Goal: Navigation & Orientation: Find specific page/section

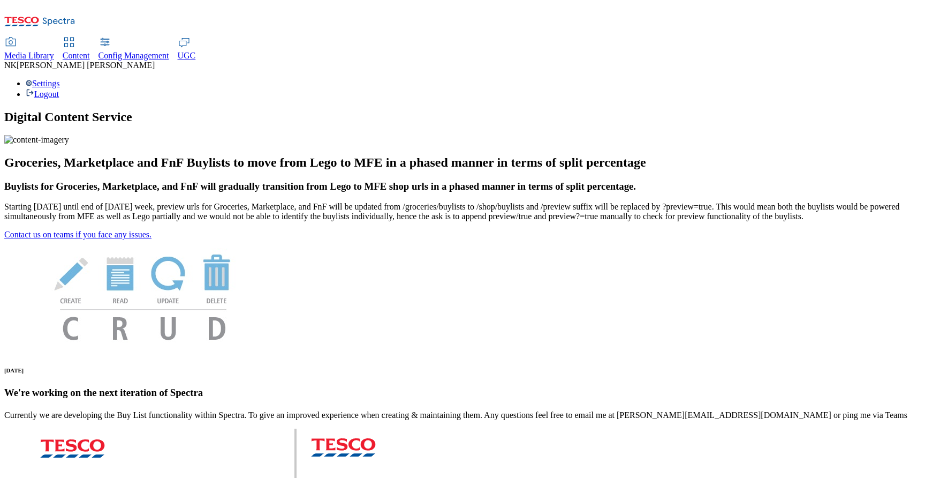
click at [54, 51] on span "Media Library" at bounding box center [29, 55] width 50 height 9
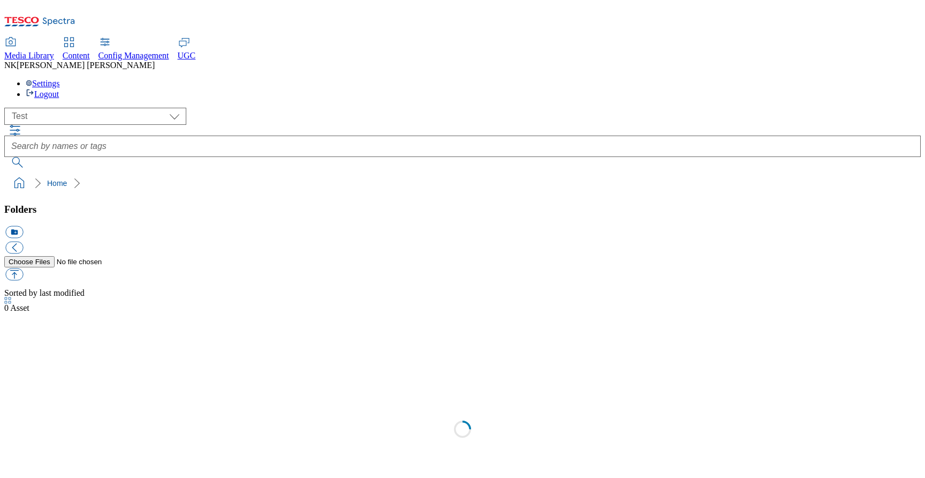
scroll to position [1, 0]
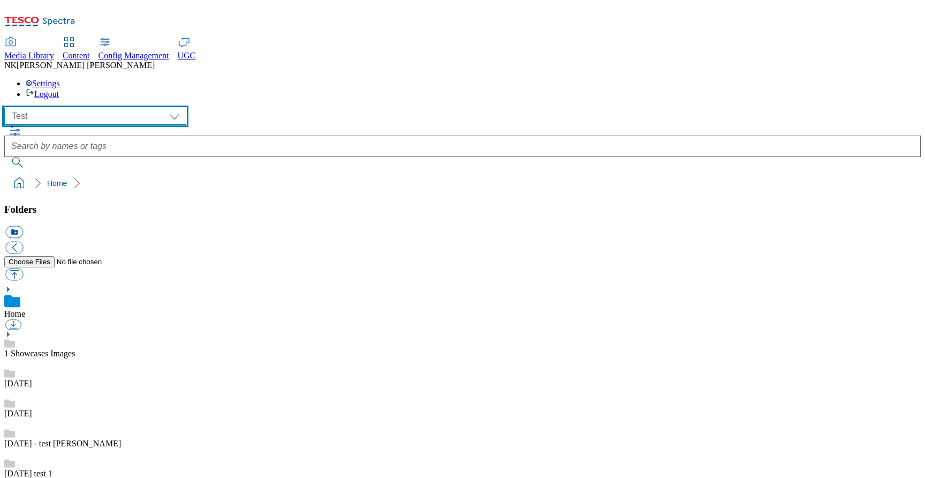
click at [115, 108] on select "All all CE Clubcard Boost UK Clubcard Marketing Clubcard ROI clubcard-boost-uk …" at bounding box center [95, 116] width 182 height 17
click at [7, 108] on select "All all CE Clubcard Boost UK Clubcard Marketing Clubcard ROI clubcard-boost-uk …" at bounding box center [95, 116] width 182 height 17
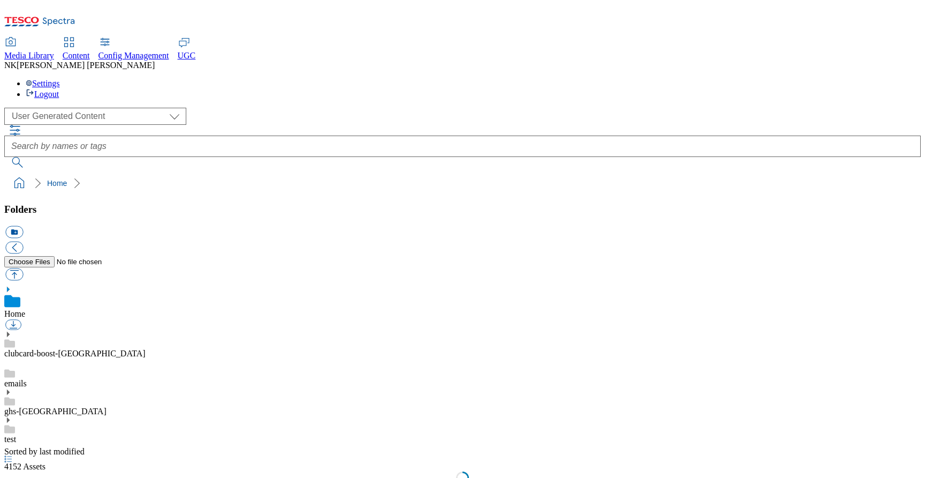
click at [177, 108] on div "( optional ) All all CE Clubcard Boost UK Clubcard Marketing Clubcard ROI clubc…" at bounding box center [462, 116] width 917 height 17
click at [12, 388] on icon at bounding box center [7, 391] width 7 height 7
click at [28, 434] on link "review" at bounding box center [16, 438] width 24 height 9
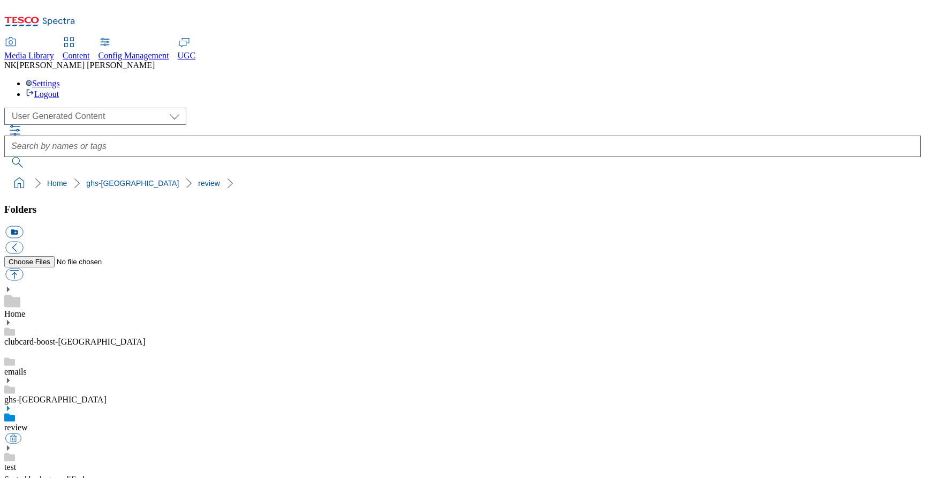
click at [12, 404] on icon at bounding box center [7, 407] width 7 height 7
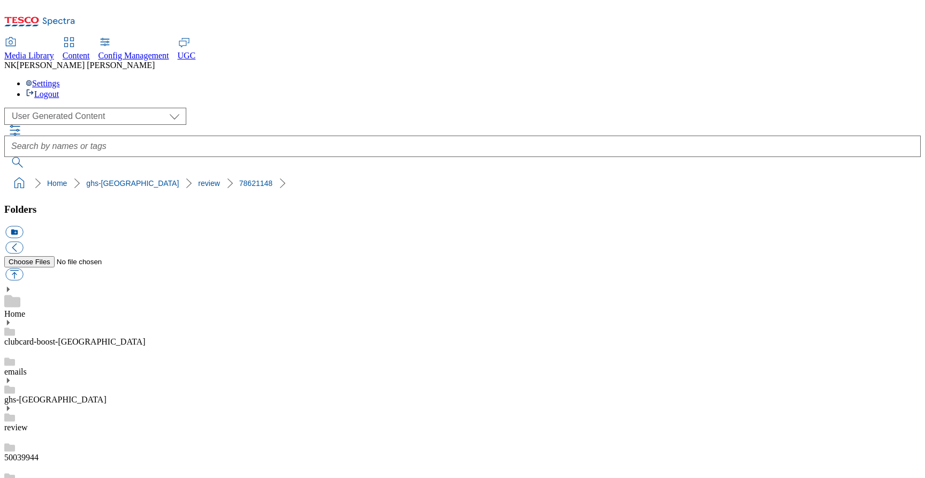
drag, startPoint x: 647, startPoint y: 399, endPoint x: 724, endPoint y: 399, distance: 77.1
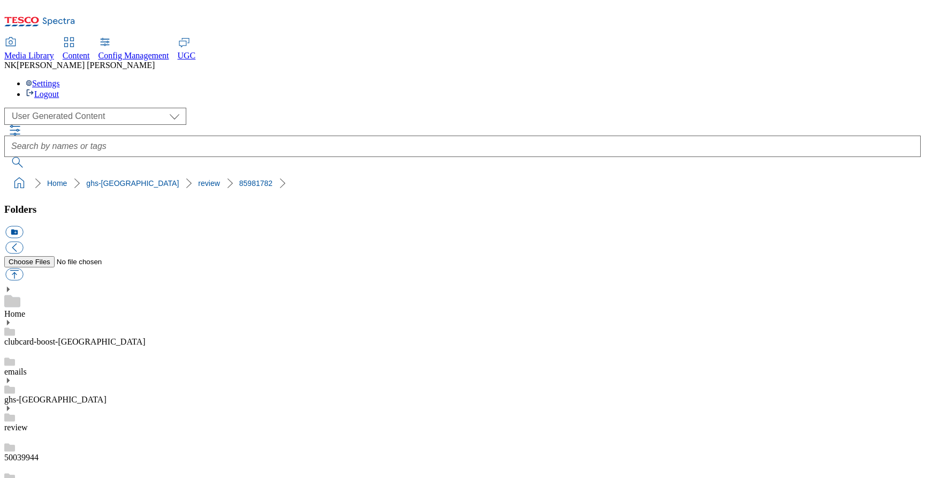
drag, startPoint x: 370, startPoint y: 238, endPoint x: 450, endPoint y: 219, distance: 82.0
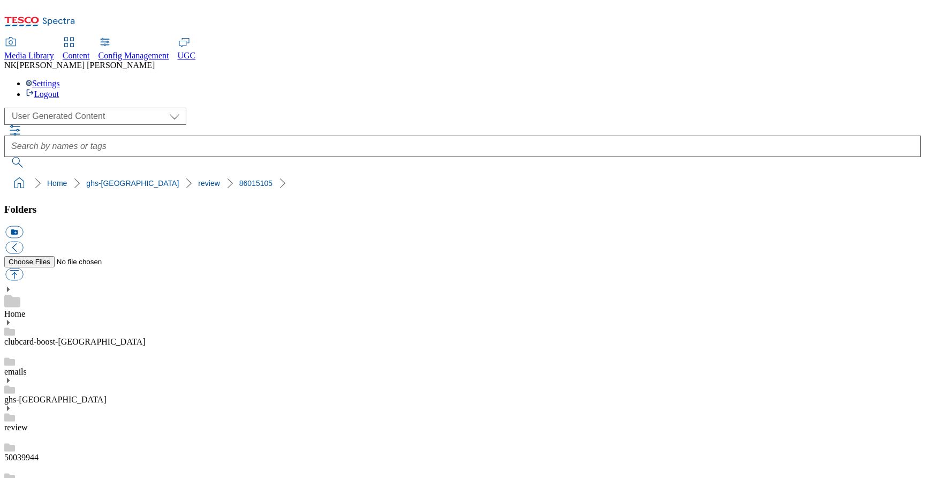
scroll to position [547, 0]
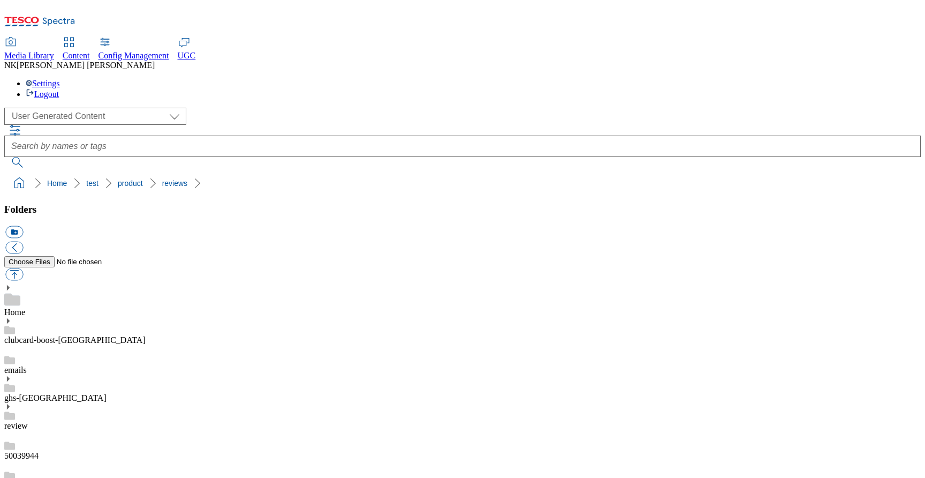
click at [107, 430] on div "50039944" at bounding box center [462, 445] width 917 height 30
click at [94, 404] on div "review" at bounding box center [462, 418] width 917 height 28
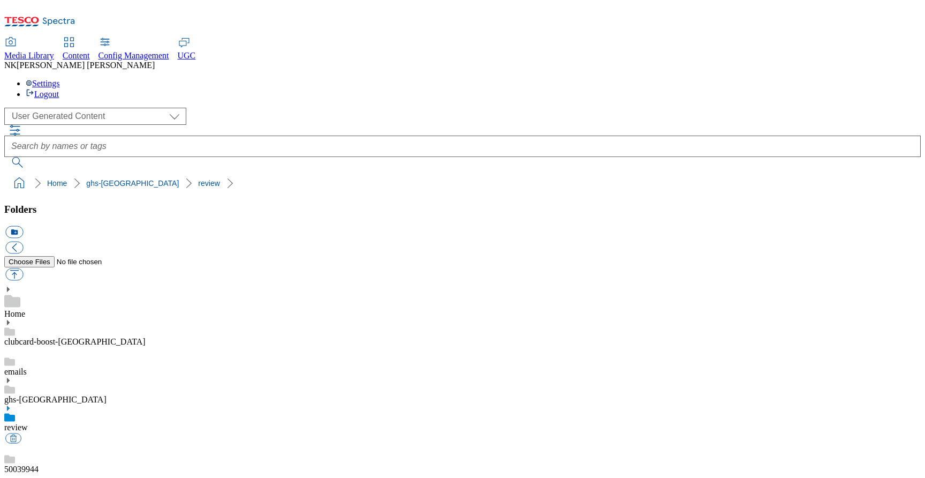
click at [225, 173] on ol "Home ghs-uk review" at bounding box center [466, 183] width 910 height 20
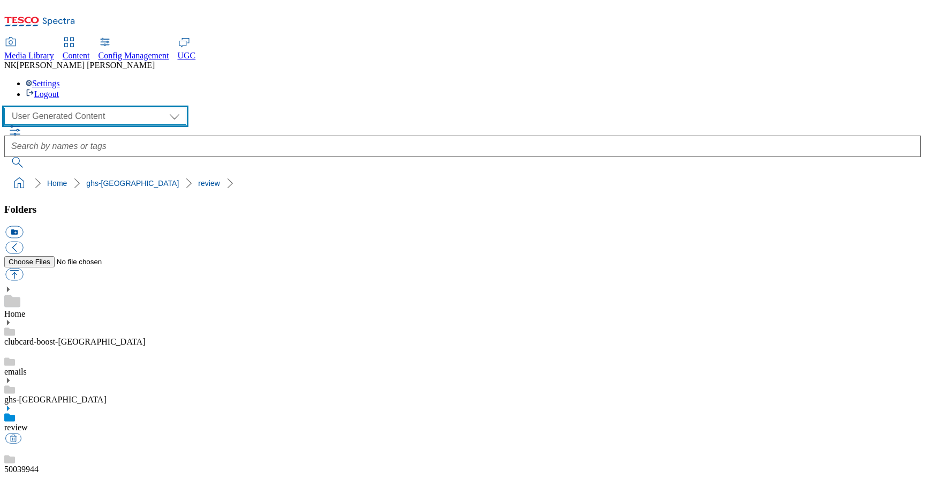
click at [101, 108] on select "All all CE Clubcard Boost UK Clubcard Marketing Clubcard ROI clubcard-boost-uk …" at bounding box center [95, 116] width 182 height 17
select select "flare-ghs"
click at [7, 108] on select "All all CE Clubcard Boost UK Clubcard Marketing Clubcard ROI clubcard-boost-uk …" at bounding box center [95, 116] width 182 height 17
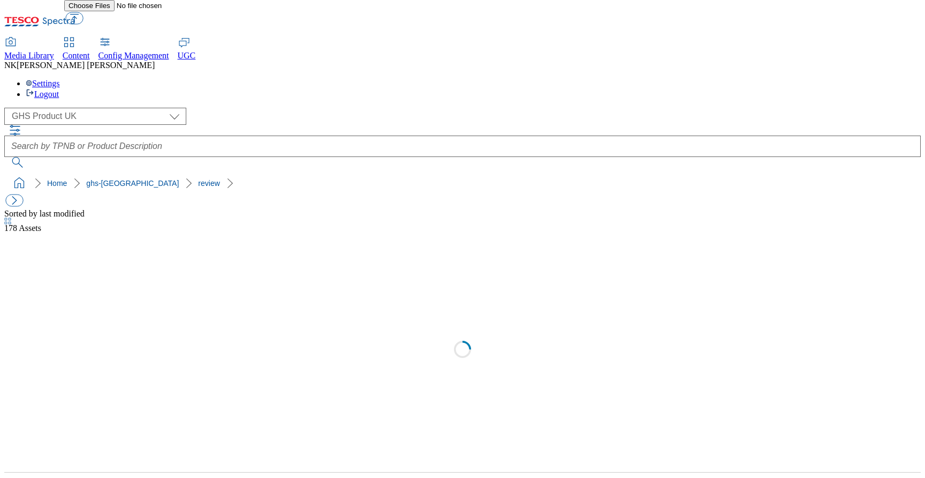
click at [225, 108] on div "( optional ) All all CE Clubcard Boost UK Clubcard Marketing Clubcard ROI clubc…" at bounding box center [462, 116] width 917 height 17
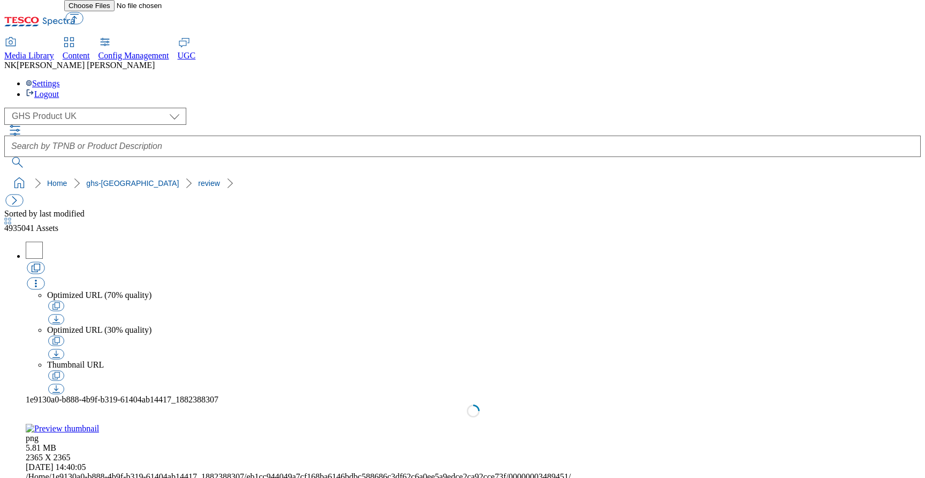
click at [199, 108] on div "( optional ) All all CE Clubcard Boost UK Clubcard Marketing Clubcard ROI clubc…" at bounding box center [462, 116] width 917 height 17
click at [17, 194] on button "button" at bounding box center [14, 200] width 18 height 12
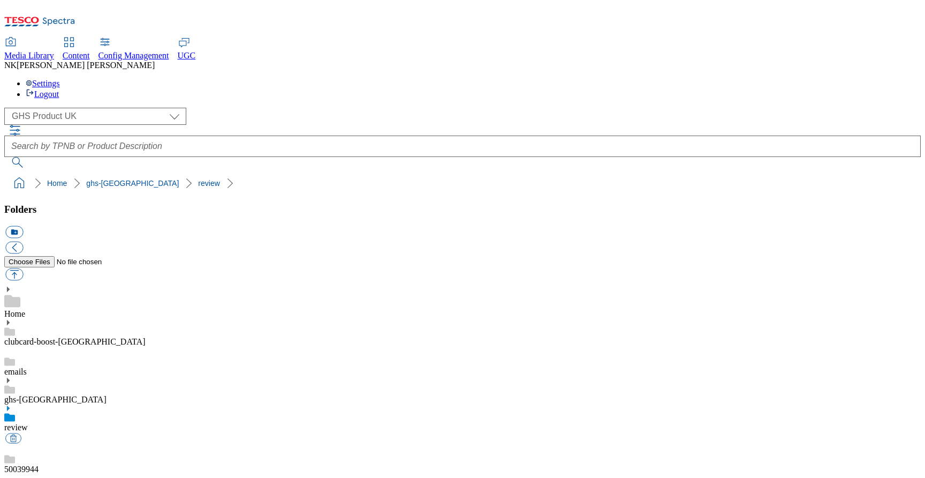
click at [29, 376] on div "ghs-uk" at bounding box center [462, 390] width 917 height 28
click at [12, 376] on icon at bounding box center [7, 379] width 7 height 7
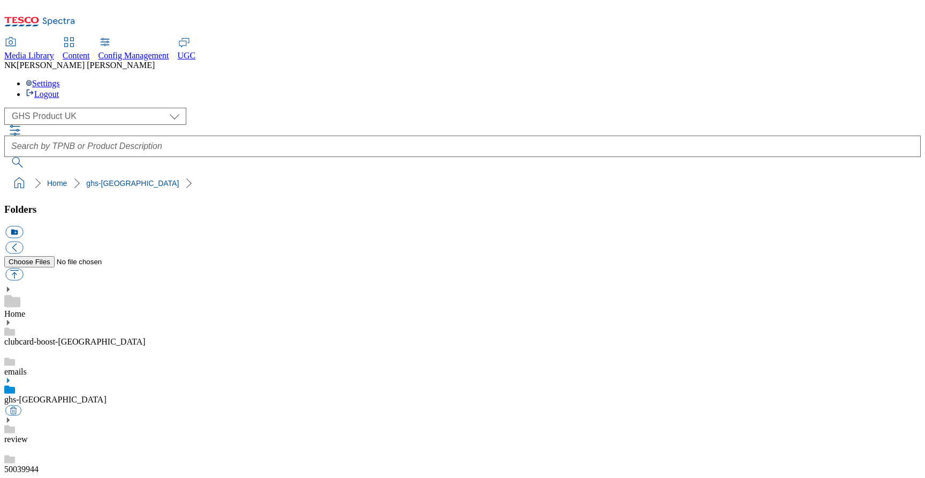
drag, startPoint x: 179, startPoint y: 79, endPoint x: 387, endPoint y: 74, distance: 207.3
click at [179, 108] on div "( optional ) All all CE Clubcard Boost UK Clubcard Marketing Clubcard ROI clubc…" at bounding box center [462, 116] width 917 height 17
